Goal: Navigation & Orientation: Find specific page/section

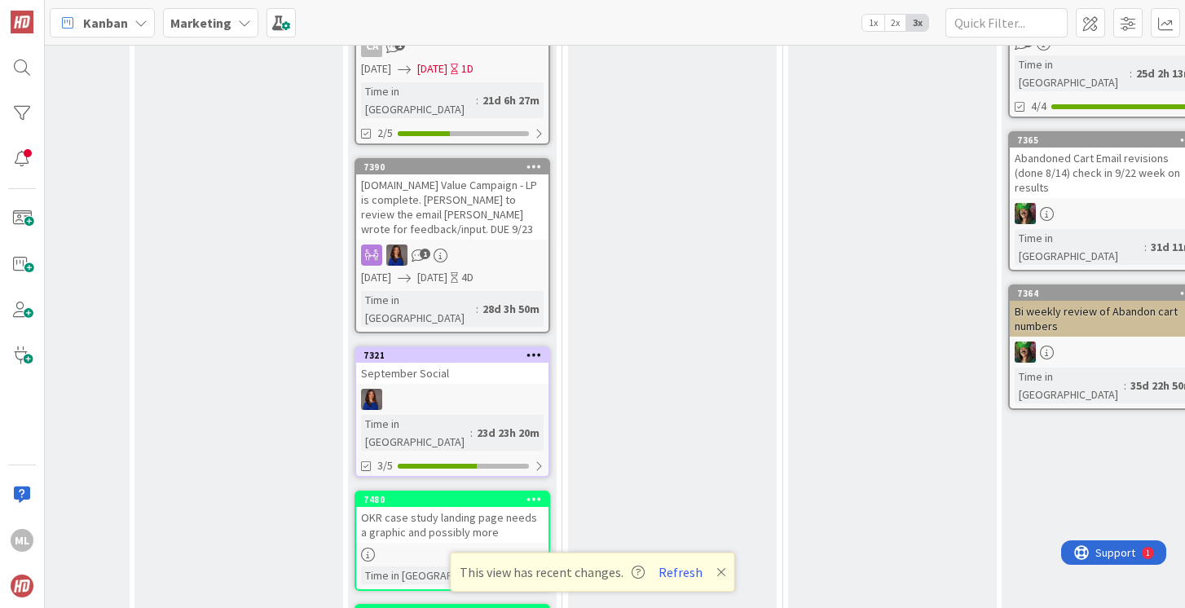
scroll to position [815, 175]
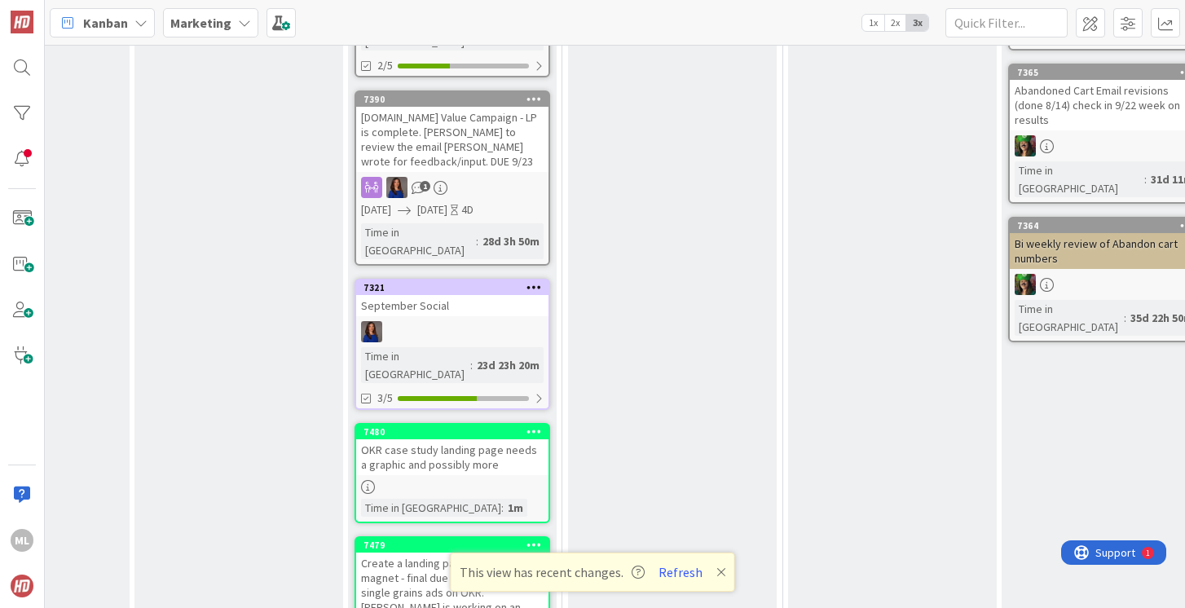
click at [478, 439] on div "OKR case study landing page needs a graphic and possibly more" at bounding box center [452, 457] width 192 height 36
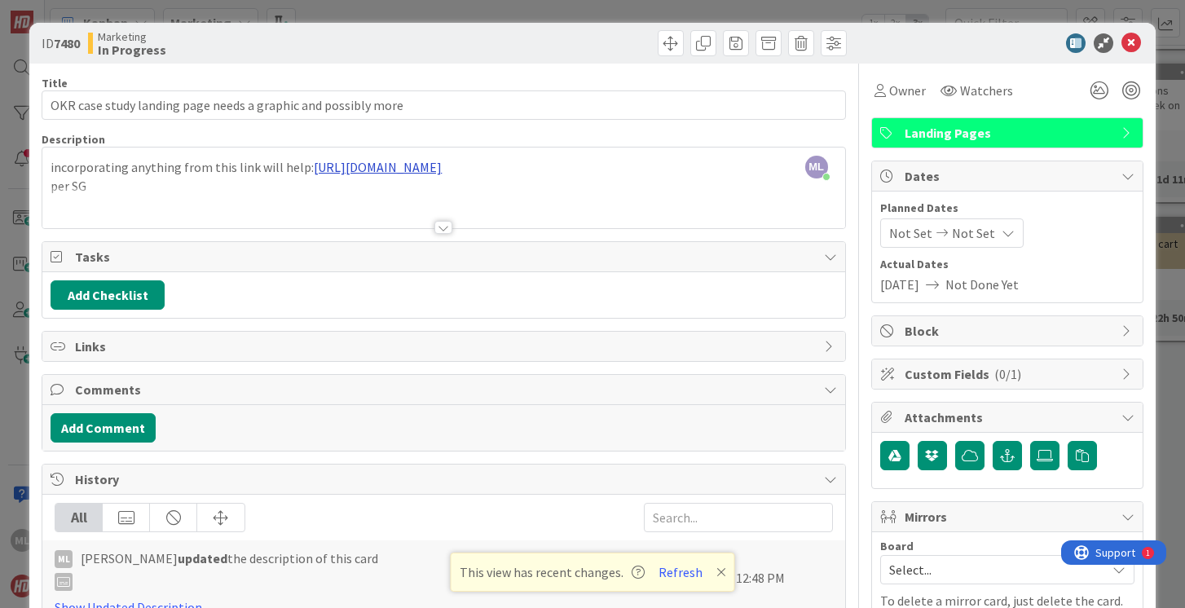
click at [508, 169] on div "ML [PERSON_NAME] just joined incorporating anything from this link will help: […" at bounding box center [443, 187] width 802 height 81
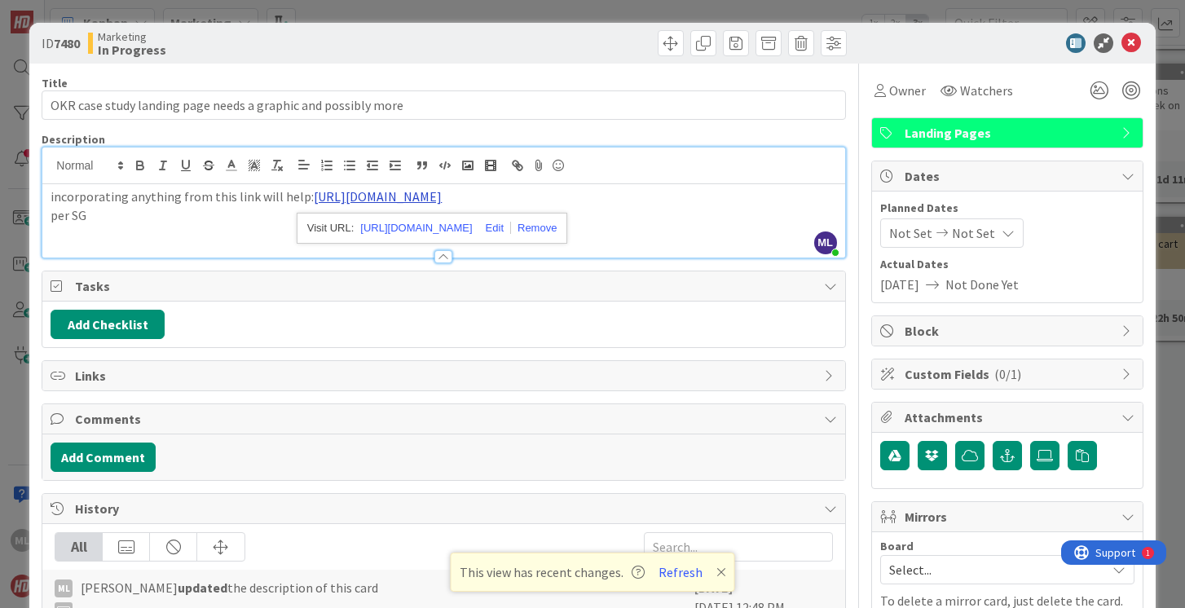
click at [442, 193] on link "[URL][DOMAIN_NAME]" at bounding box center [378, 196] width 128 height 16
click at [424, 227] on link "[URL][DOMAIN_NAME]" at bounding box center [416, 228] width 112 height 21
click at [1129, 41] on icon at bounding box center [1131, 43] width 20 height 20
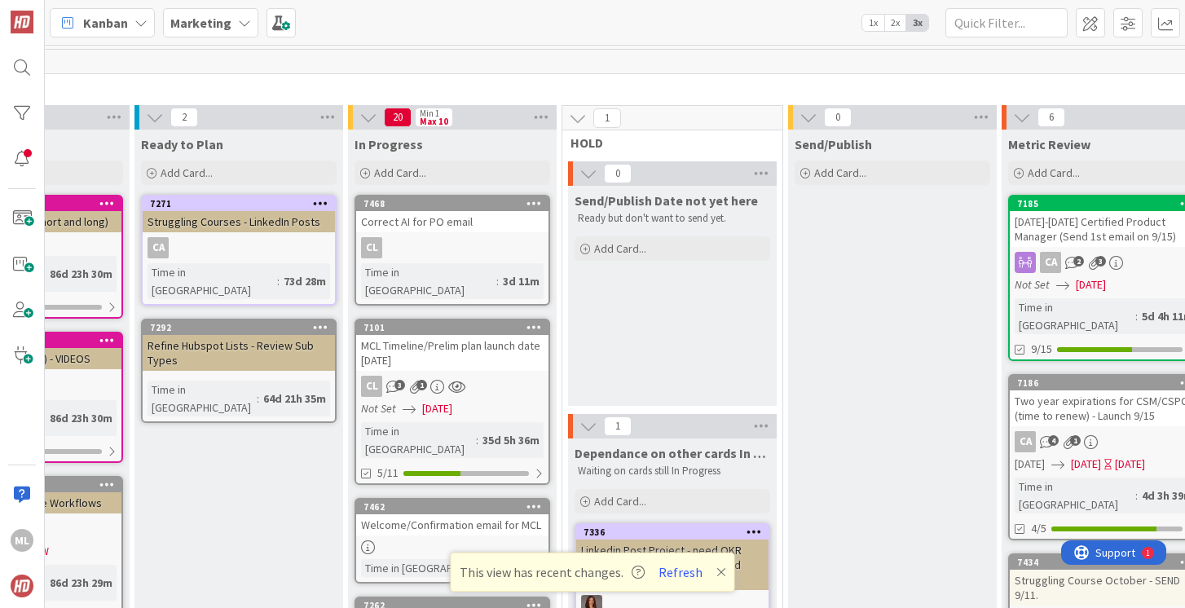
click at [438, 247] on div "CL" at bounding box center [452, 247] width 192 height 21
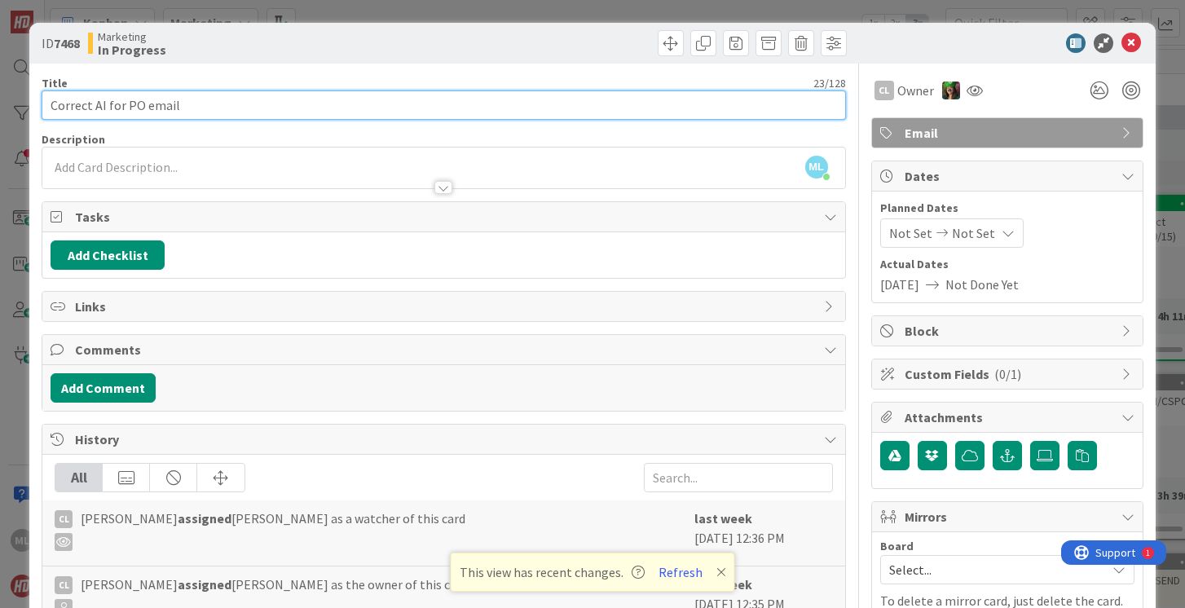
click at [235, 104] on input "Correct AI for PO email" at bounding box center [443, 104] width 803 height 29
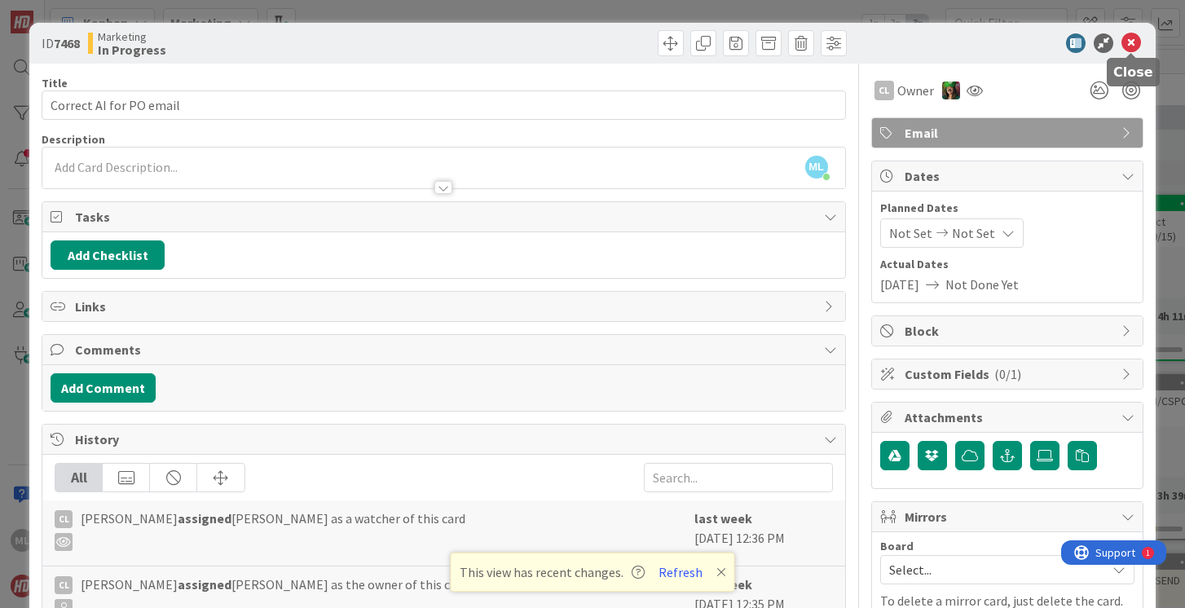
click at [1130, 38] on icon at bounding box center [1131, 43] width 20 height 20
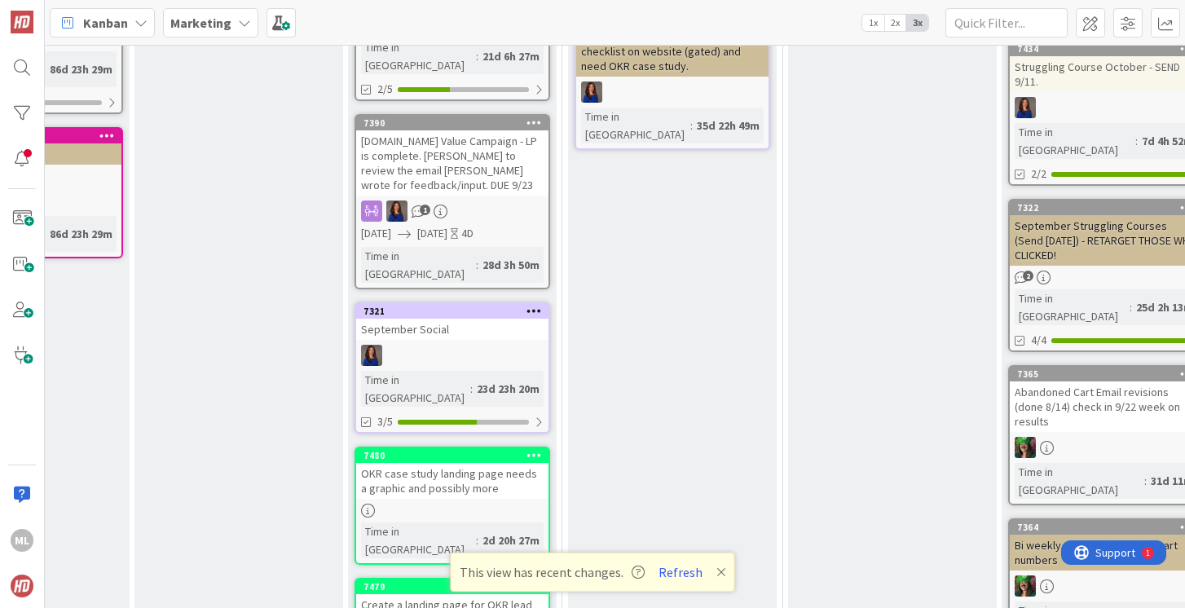
scroll to position [514, 175]
click at [443, 462] on div "OKR case study landing page needs a graphic and possibly more" at bounding box center [452, 480] width 192 height 36
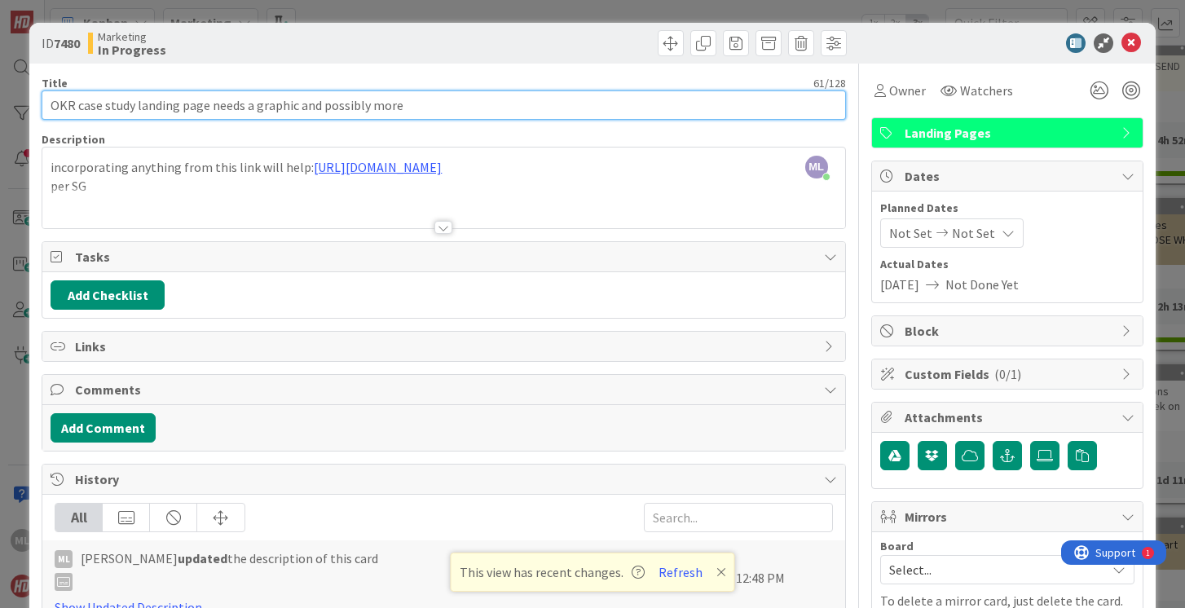
drag, startPoint x: 439, startPoint y: 103, endPoint x: 15, endPoint y: 104, distance: 423.7
click at [15, 104] on div "ID 7480 Marketing In Progress Title 61 / 128 OKR case study landing page needs …" at bounding box center [592, 304] width 1185 height 608
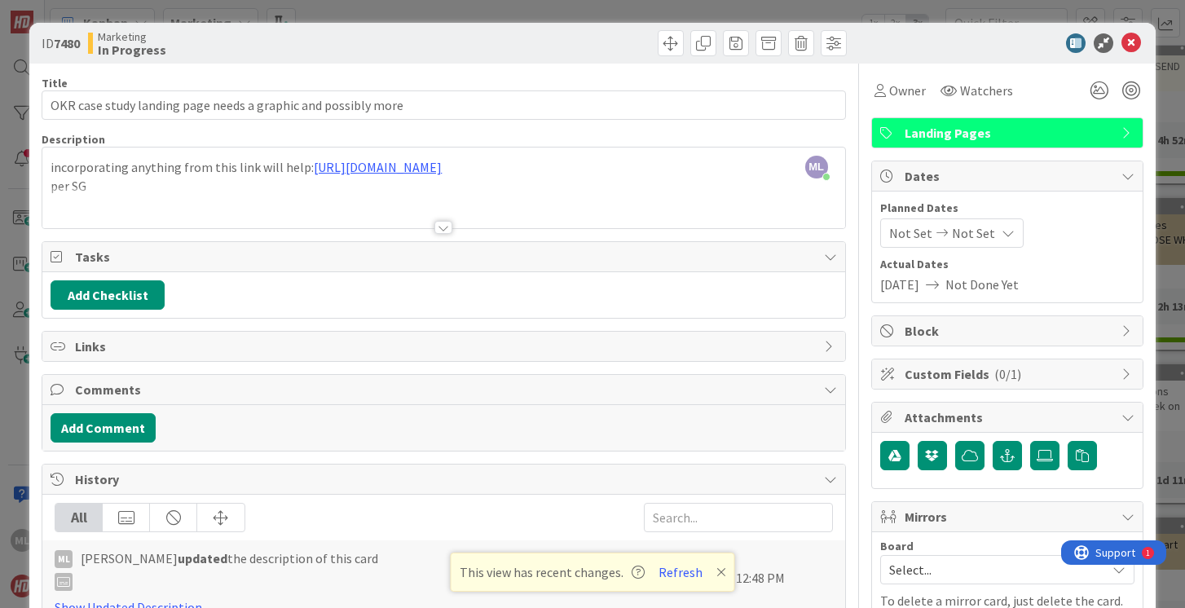
click at [440, 218] on div at bounding box center [443, 208] width 802 height 42
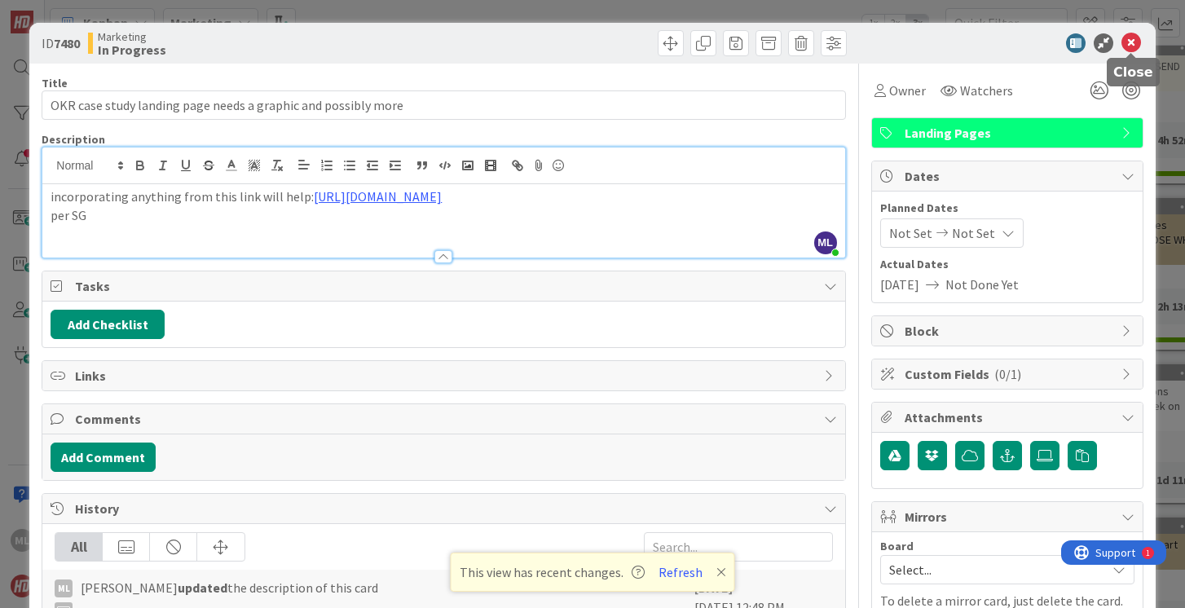
click at [1133, 40] on icon at bounding box center [1131, 43] width 20 height 20
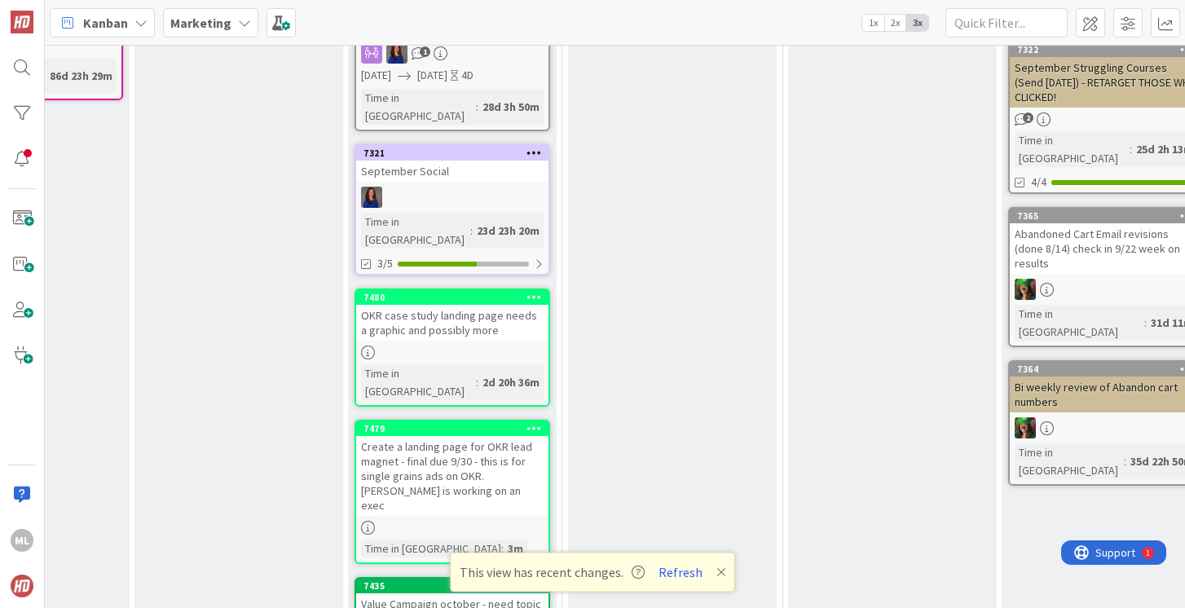
scroll to position [685, 175]
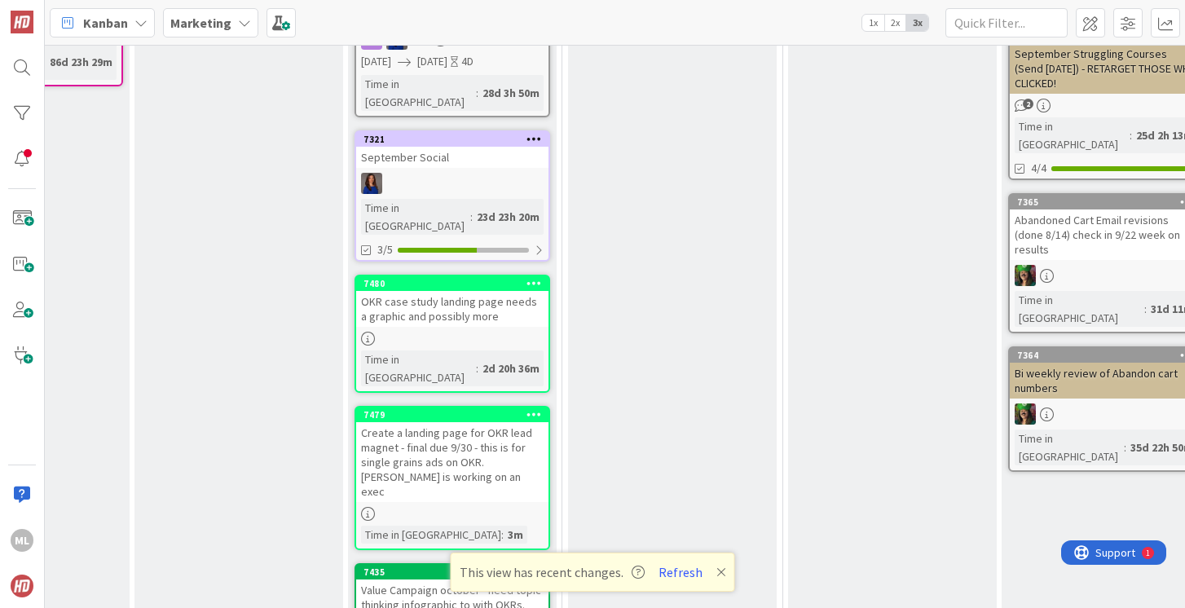
click at [429, 422] on div "Create a landing page for OKR lead magnet - final due 9/30 - this is for single…" at bounding box center [452, 462] width 192 height 80
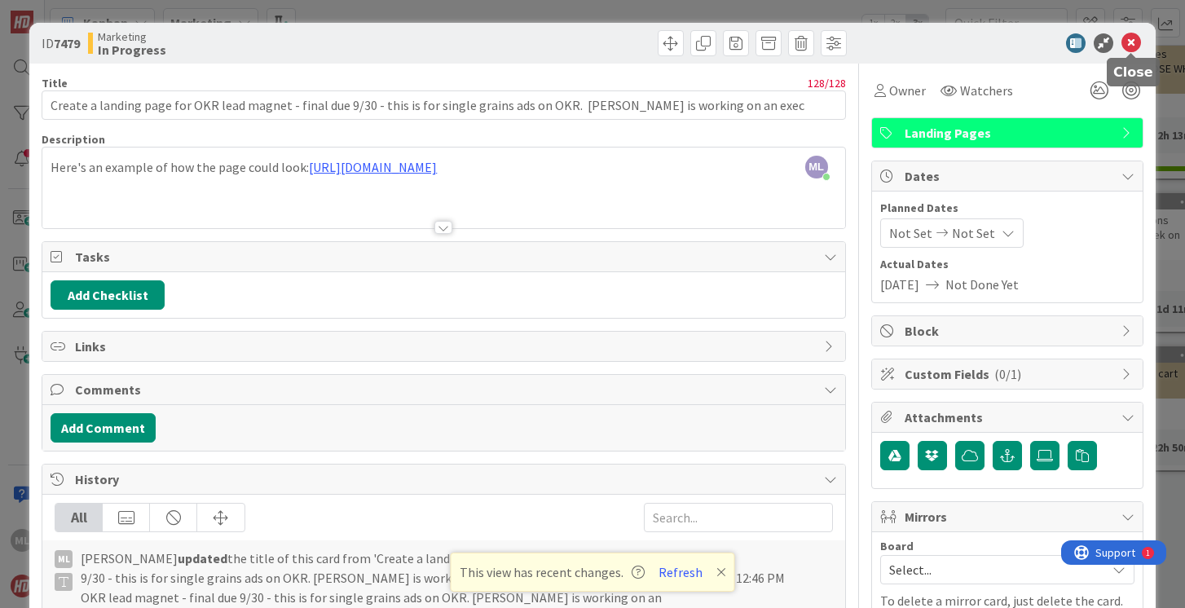
click at [1132, 44] on icon at bounding box center [1131, 43] width 20 height 20
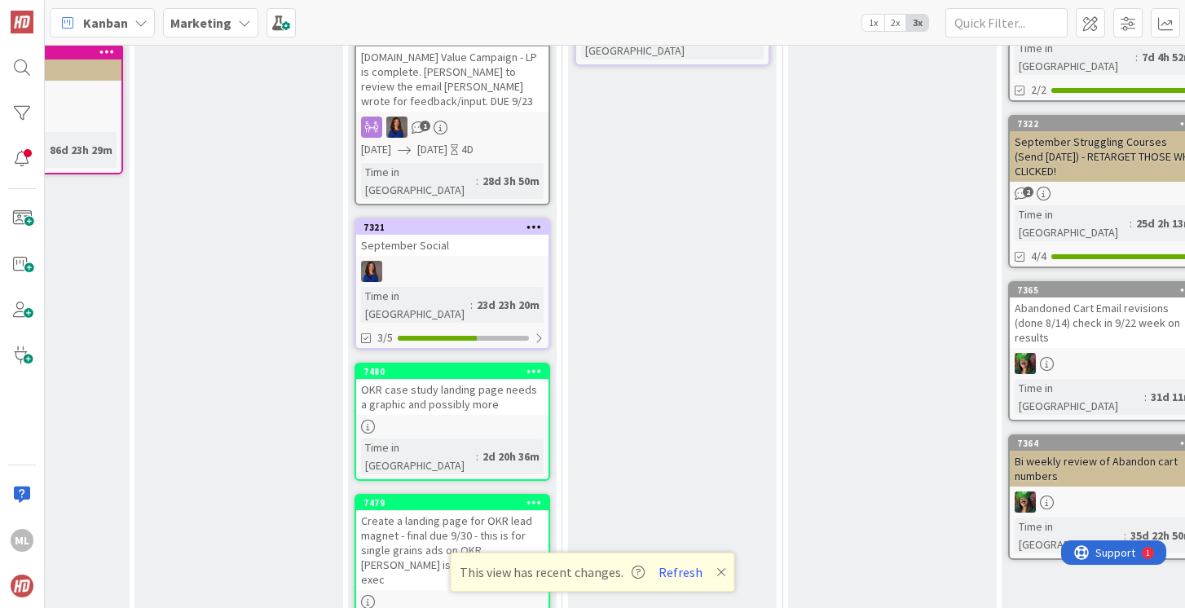
scroll to position [593, 175]
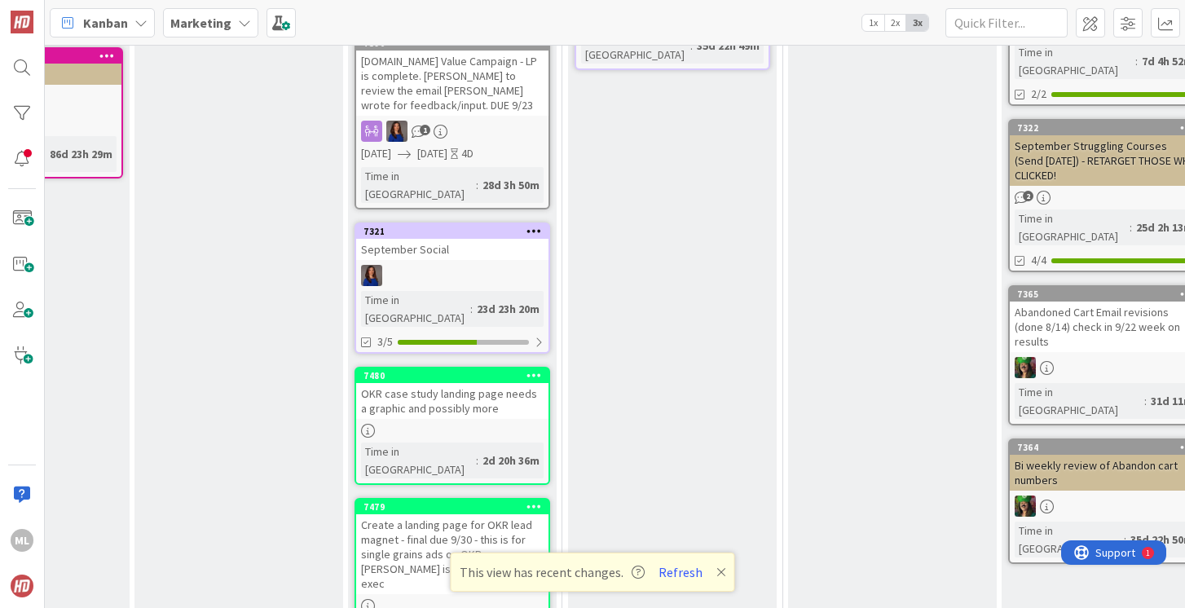
click at [444, 383] on div "OKR case study landing page needs a graphic and possibly more" at bounding box center [452, 401] width 192 height 36
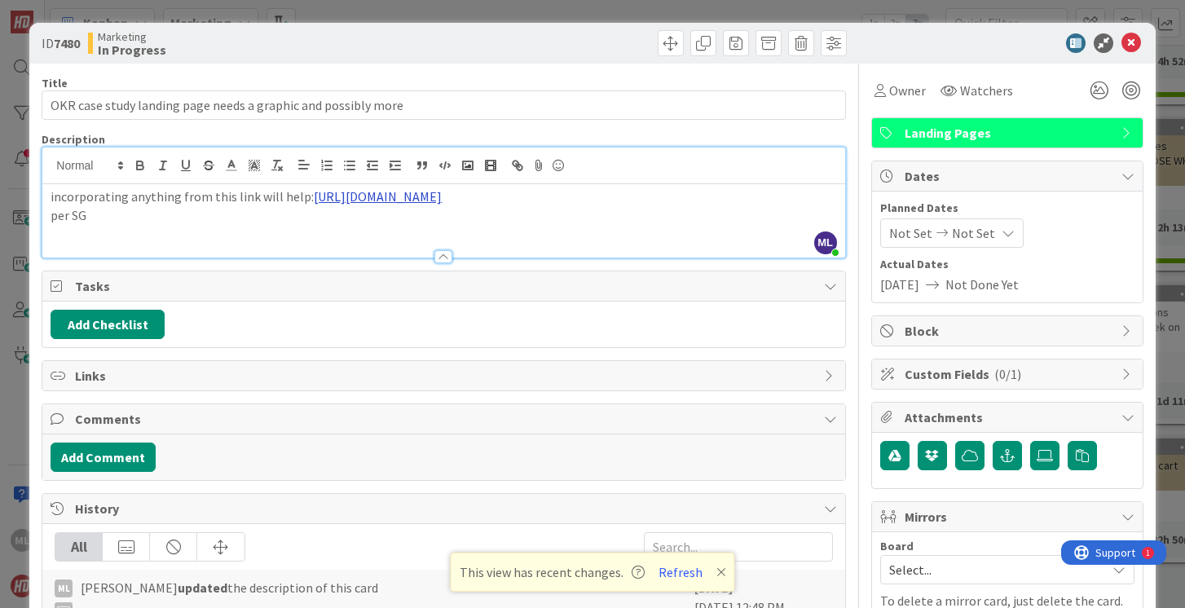
drag, startPoint x: 302, startPoint y: 166, endPoint x: 540, endPoint y: 196, distance: 239.7
click at [542, 196] on p "incorporating anything from this link will help: [URL][DOMAIN_NAME]" at bounding box center [444, 196] width 786 height 19
click at [213, 189] on p "incorporating anything from this link will help: [URL][DOMAIN_NAME]" at bounding box center [444, 196] width 786 height 19
drag, startPoint x: 303, startPoint y: 197, endPoint x: 622, endPoint y: 201, distance: 318.6
click at [622, 201] on p "incorporating anything from this link will help: [URL][DOMAIN_NAME]" at bounding box center [444, 196] width 786 height 19
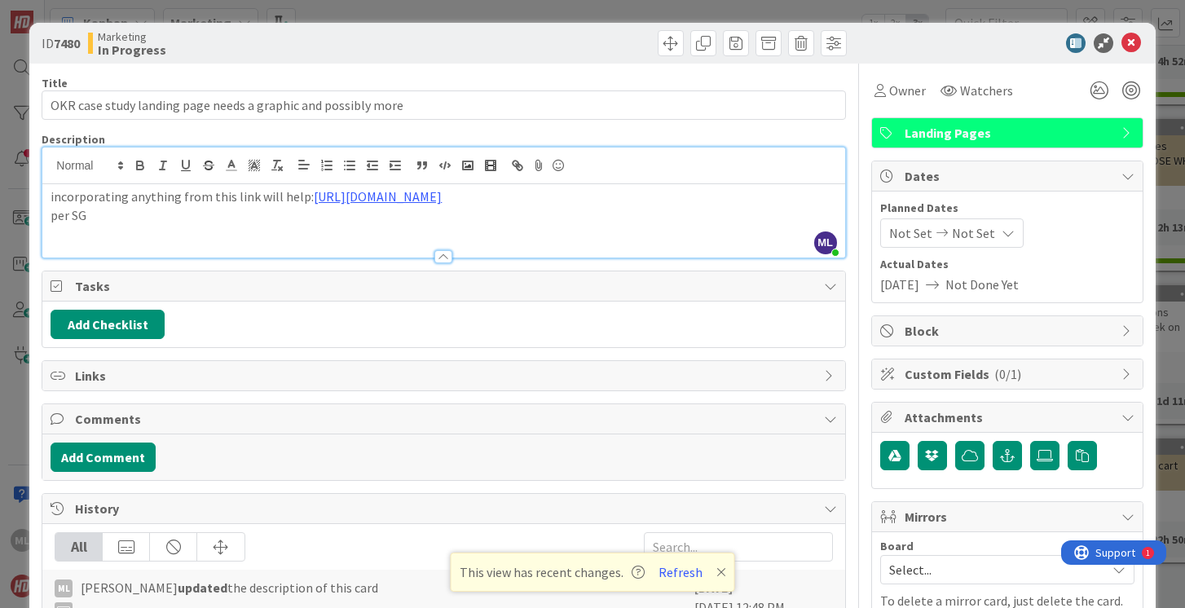
copy link "[URL][DOMAIN_NAME]"
click at [1135, 42] on icon at bounding box center [1131, 43] width 20 height 20
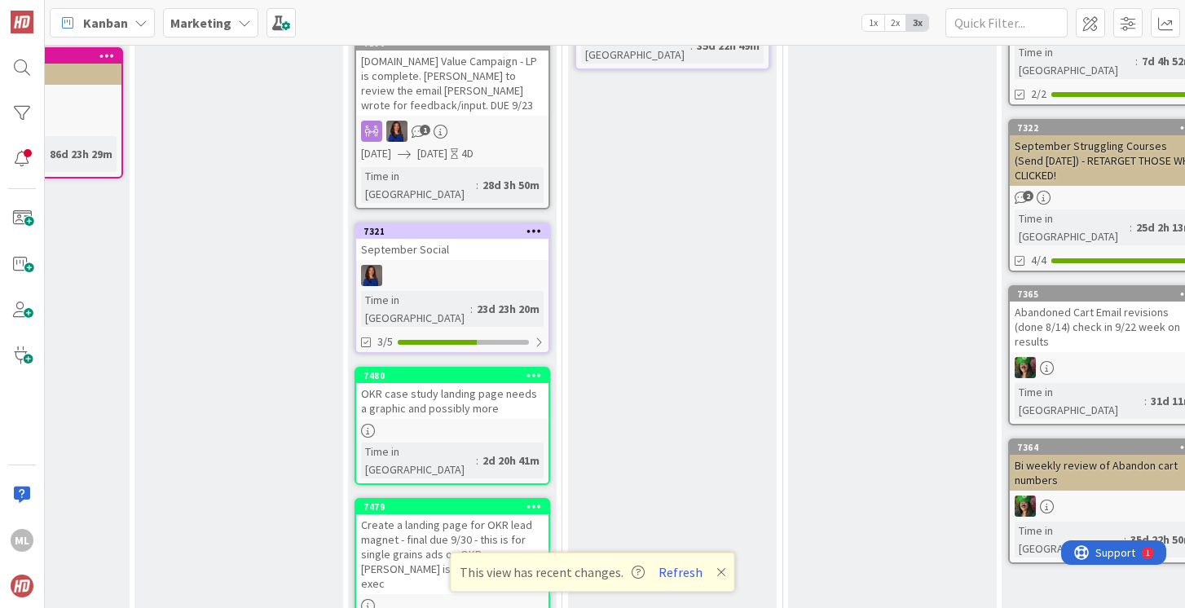
click at [478, 514] on div "Create a landing page for OKR lead magnet - final due 9/30 - this is for single…" at bounding box center [452, 554] width 192 height 80
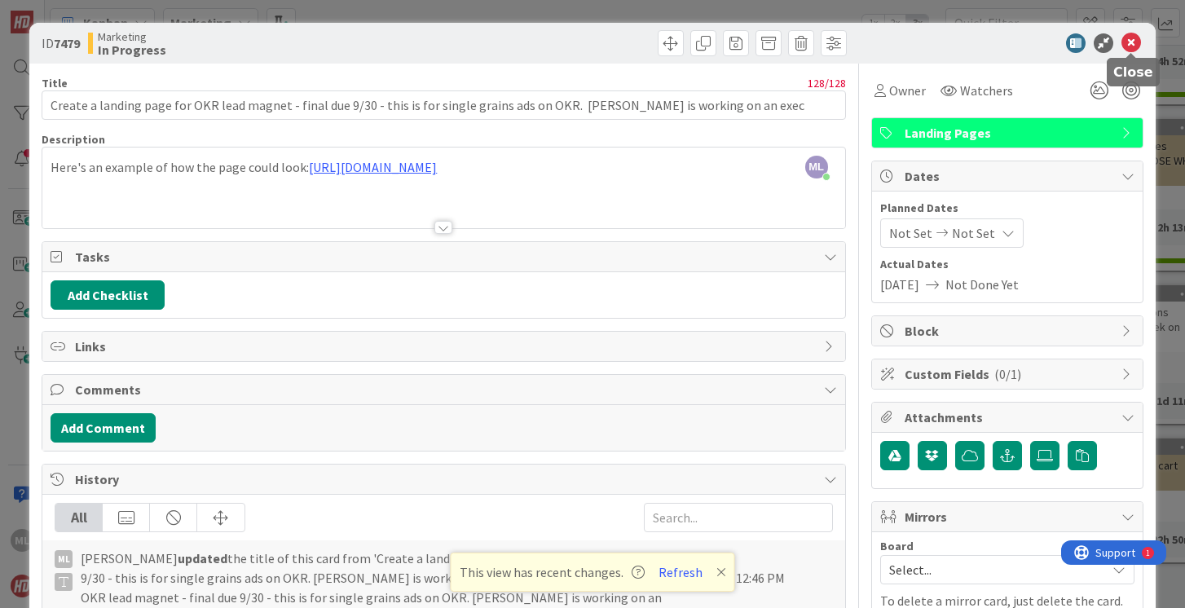
click at [1130, 42] on icon at bounding box center [1131, 43] width 20 height 20
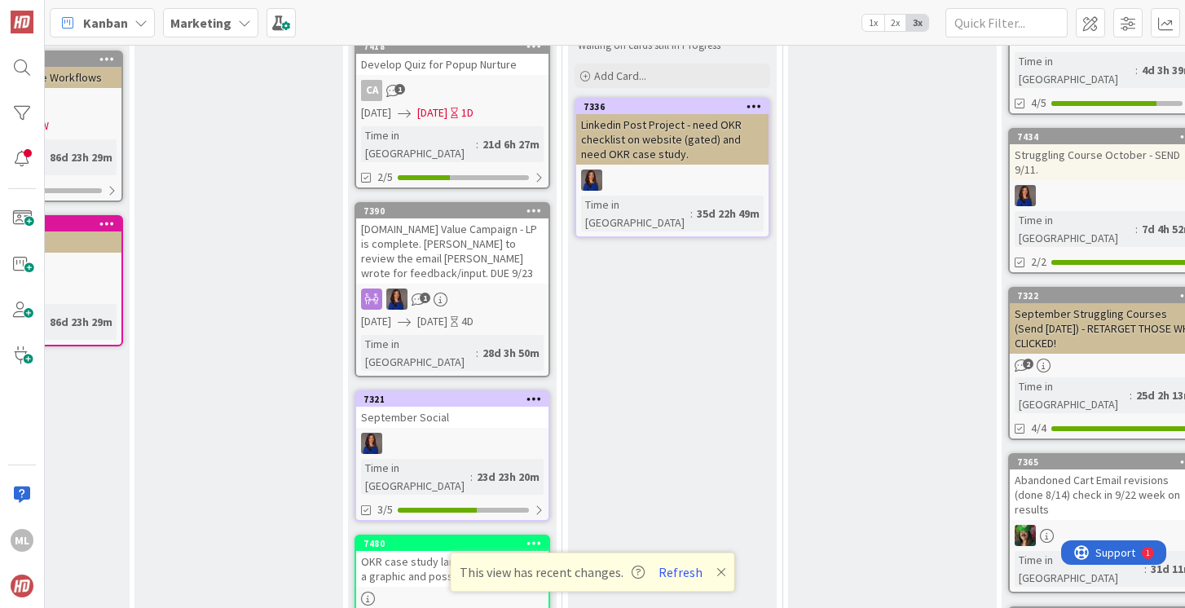
scroll to position [0, 175]
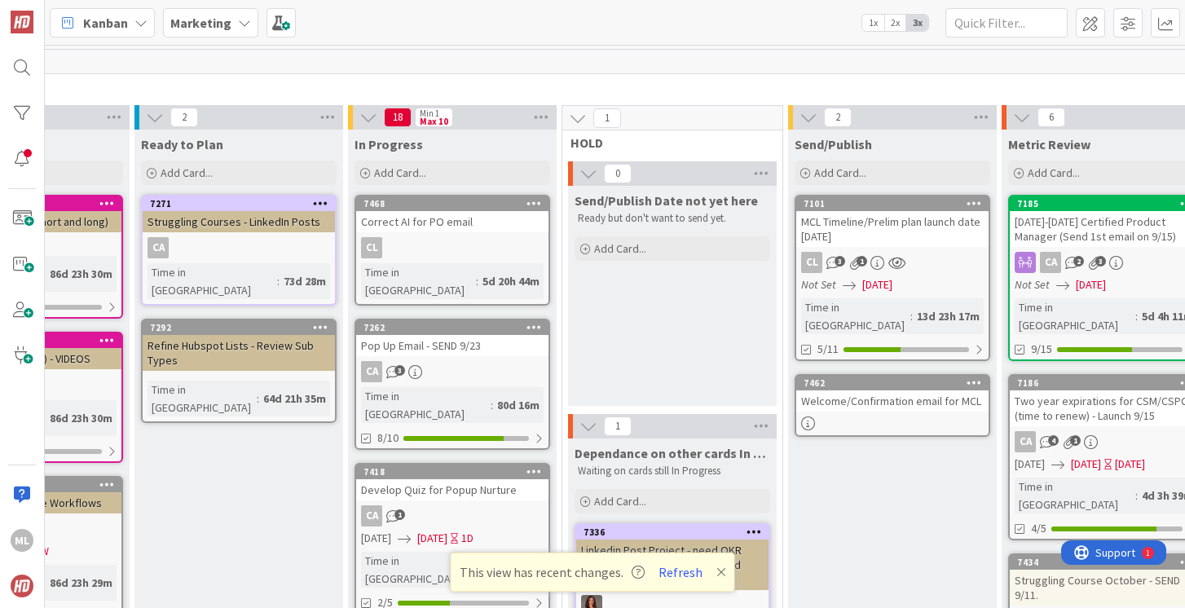
click at [218, 21] on b "Marketing" at bounding box center [200, 23] width 61 height 16
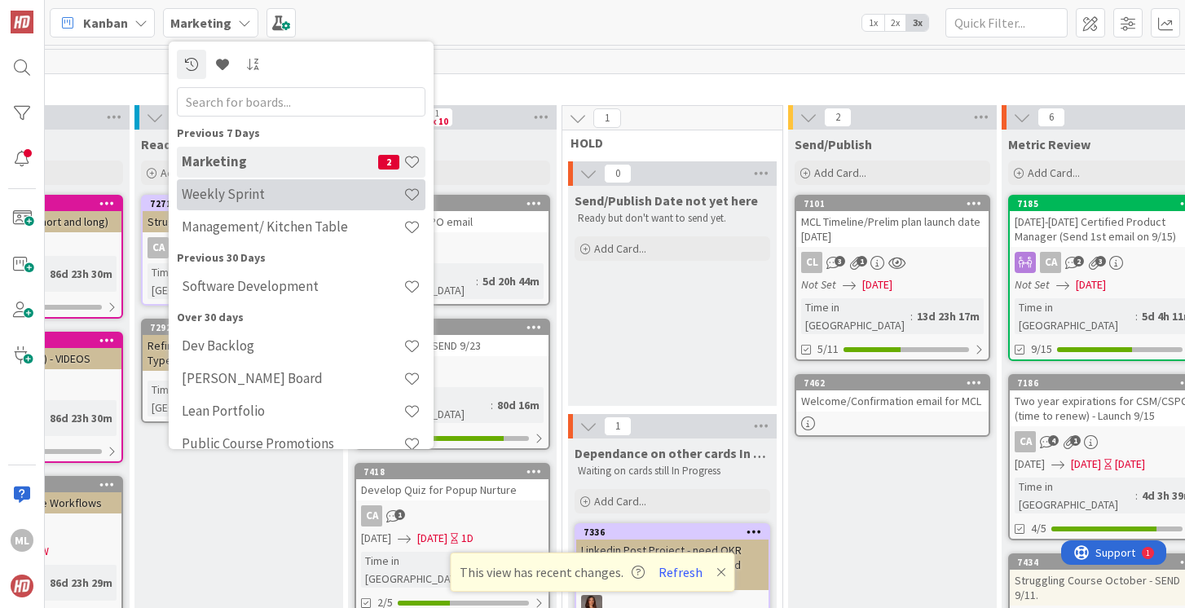
click at [232, 182] on div "Weekly Sprint" at bounding box center [301, 194] width 249 height 31
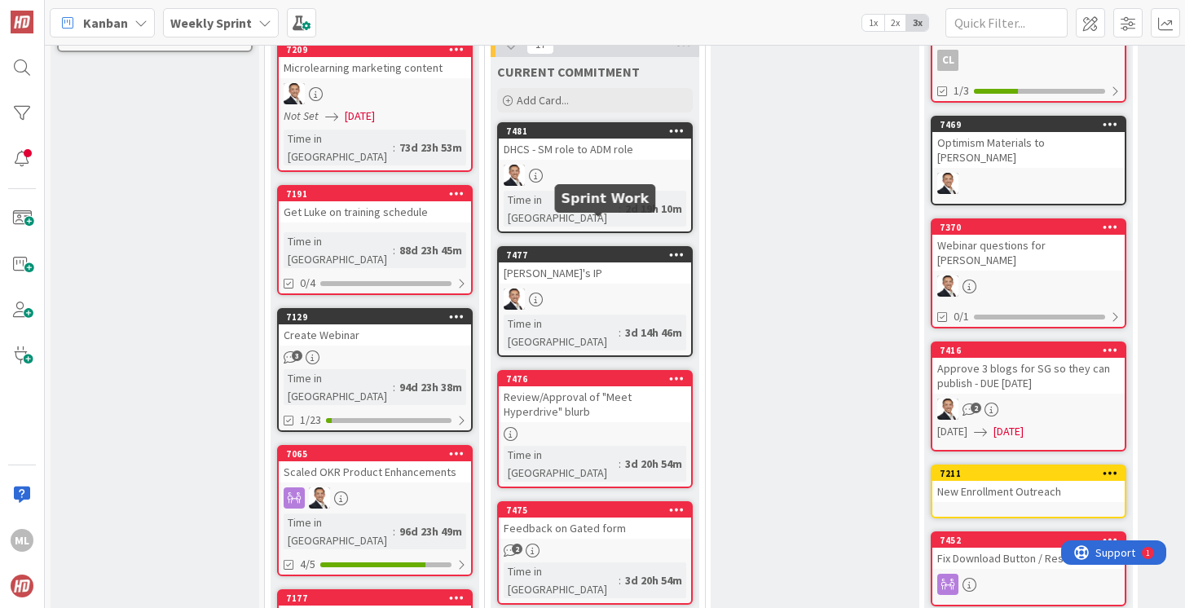
scroll to position [533, 0]
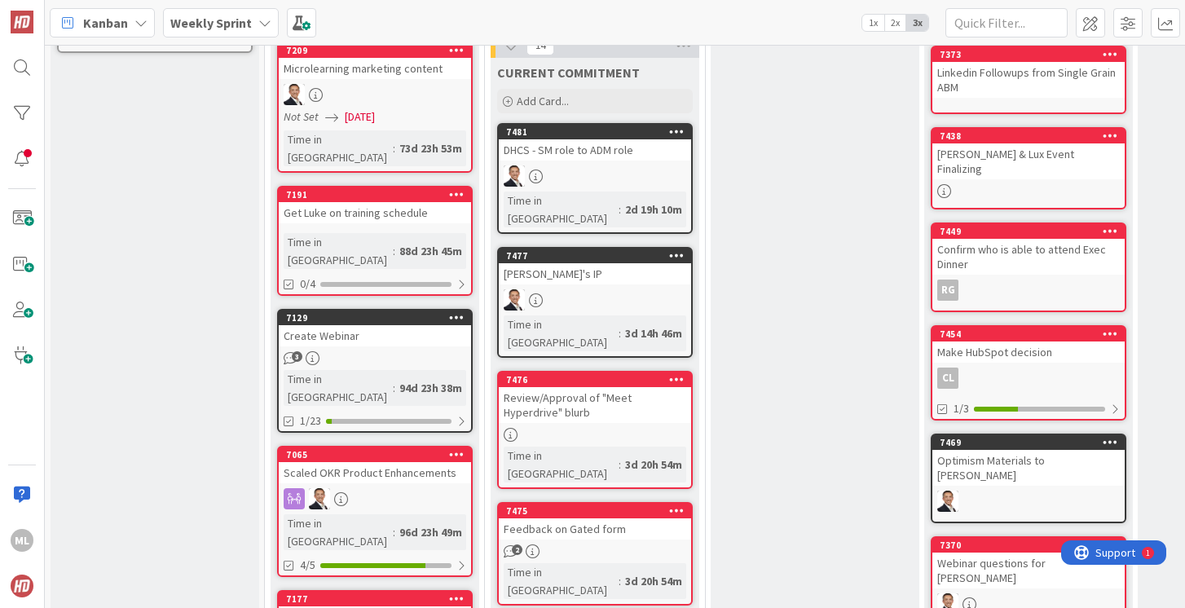
click at [219, 22] on b "Weekly Sprint" at bounding box center [210, 23] width 81 height 16
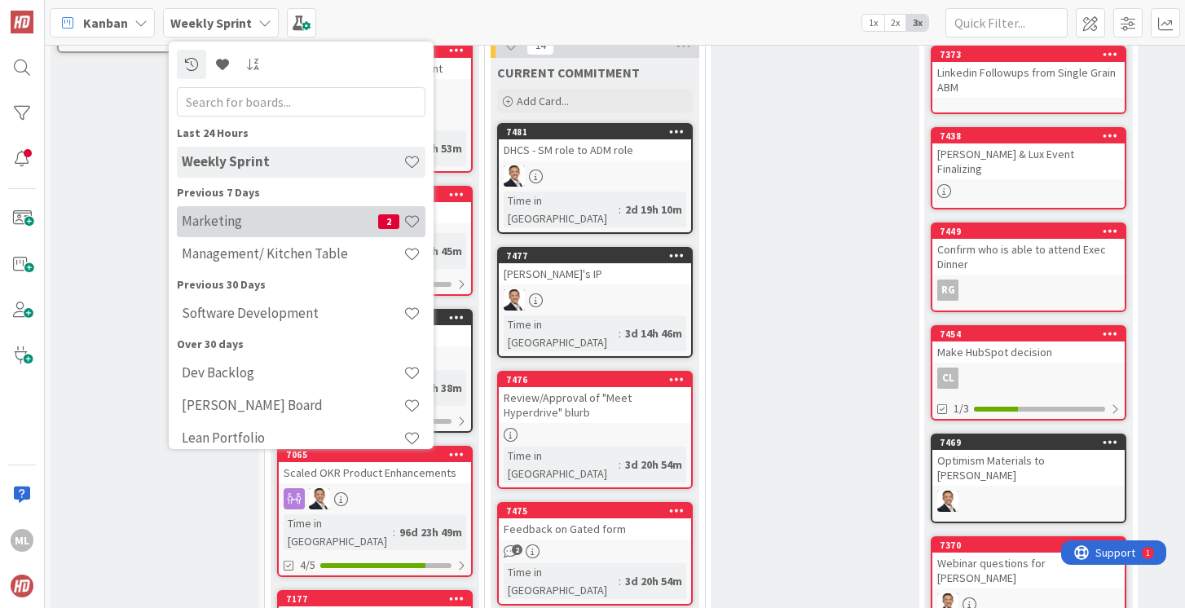
click at [216, 210] on div "Marketing 2" at bounding box center [301, 221] width 249 height 31
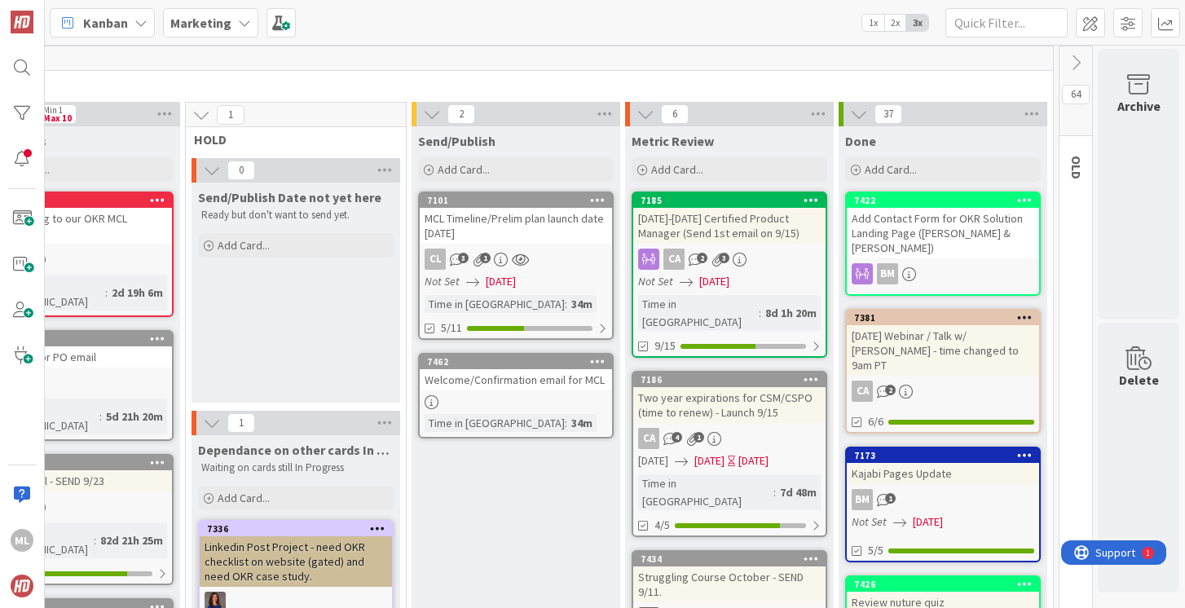
scroll to position [2, 552]
